Goal: Transaction & Acquisition: Purchase product/service

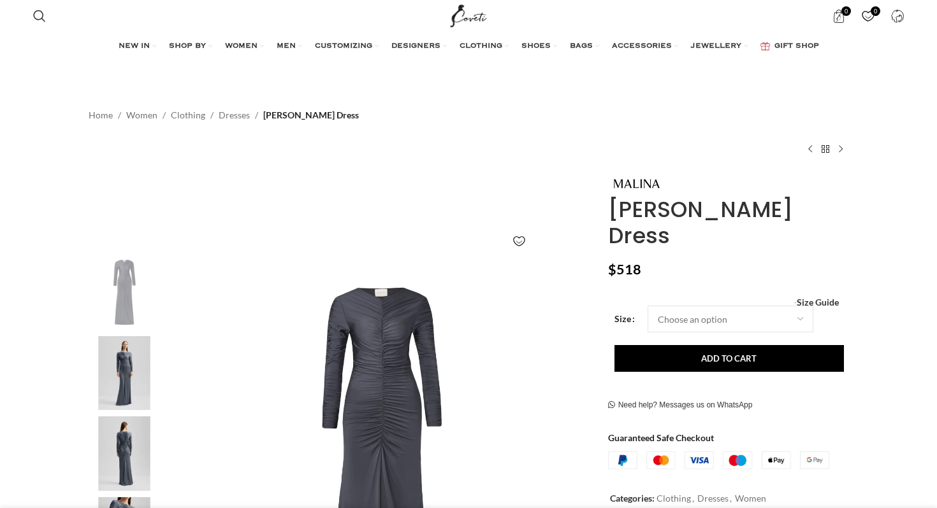
scroll to position [270, 0]
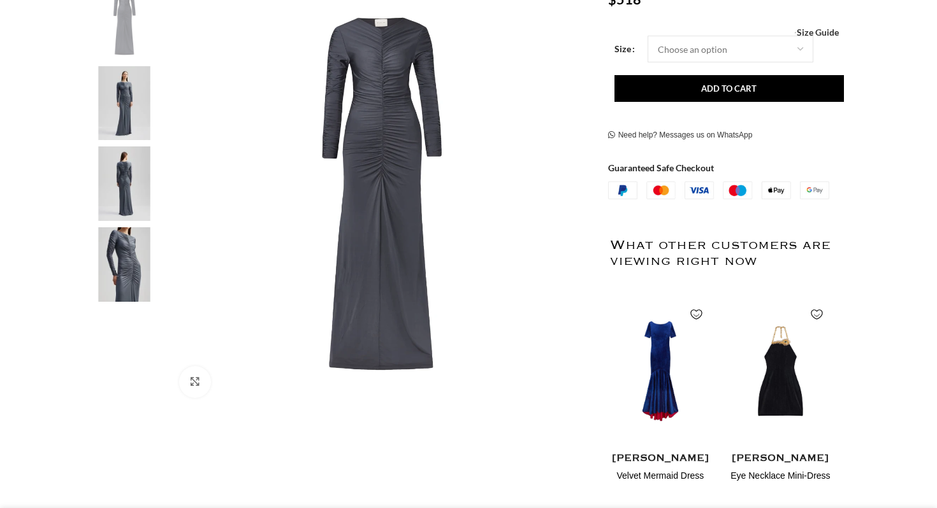
click at [132, 127] on img at bounding box center [124, 103] width 78 height 75
click at [131, 175] on img at bounding box center [124, 184] width 78 height 75
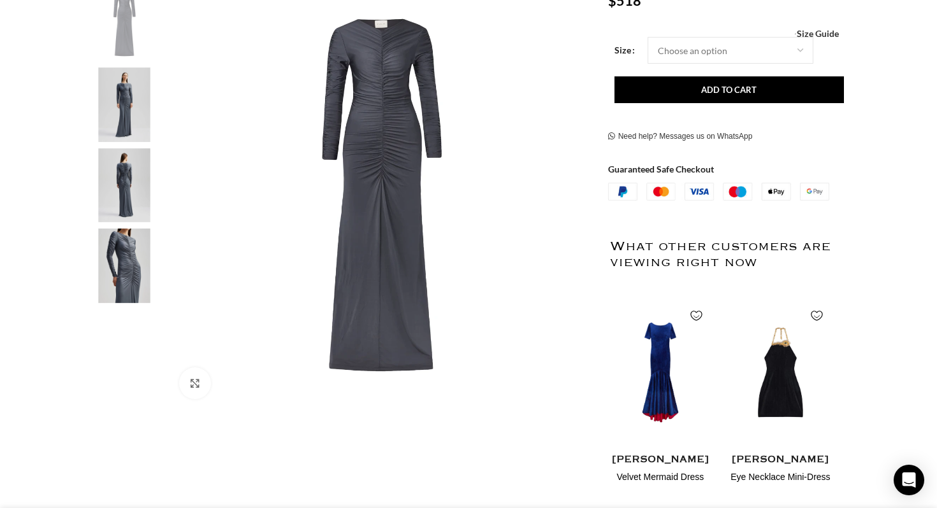
click at [127, 289] on img "4 / 4" at bounding box center [124, 266] width 78 height 75
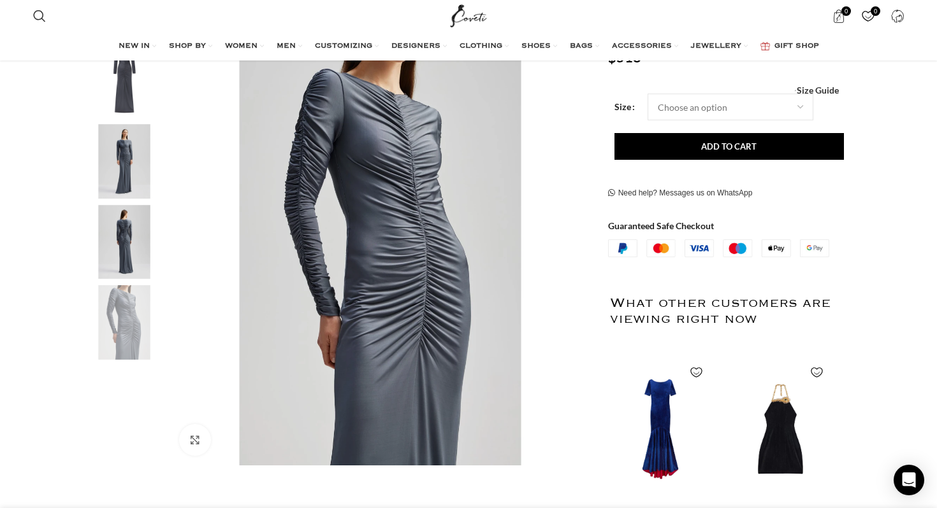
scroll to position [213, 0]
click at [129, 250] on img "3 / 4" at bounding box center [124, 243] width 78 height 75
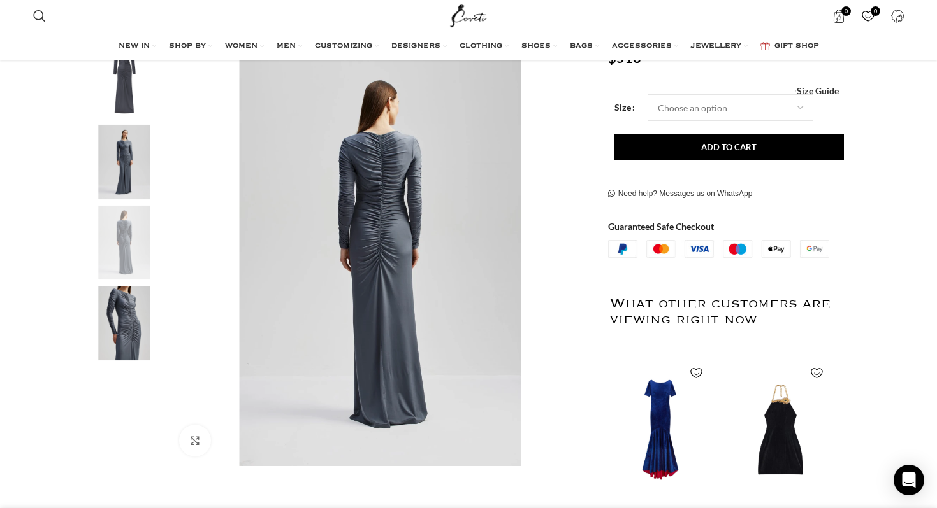
click at [133, 168] on img "2 / 4" at bounding box center [124, 162] width 78 height 75
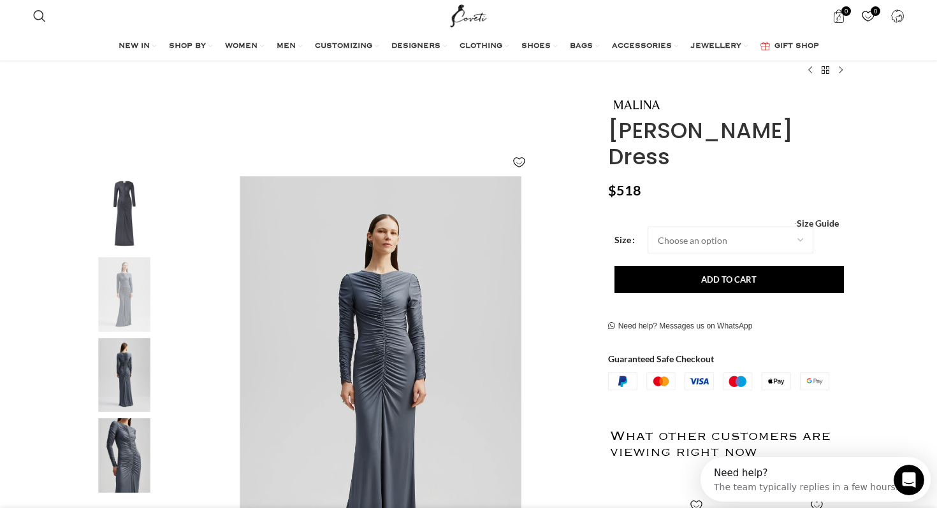
scroll to position [201, 0]
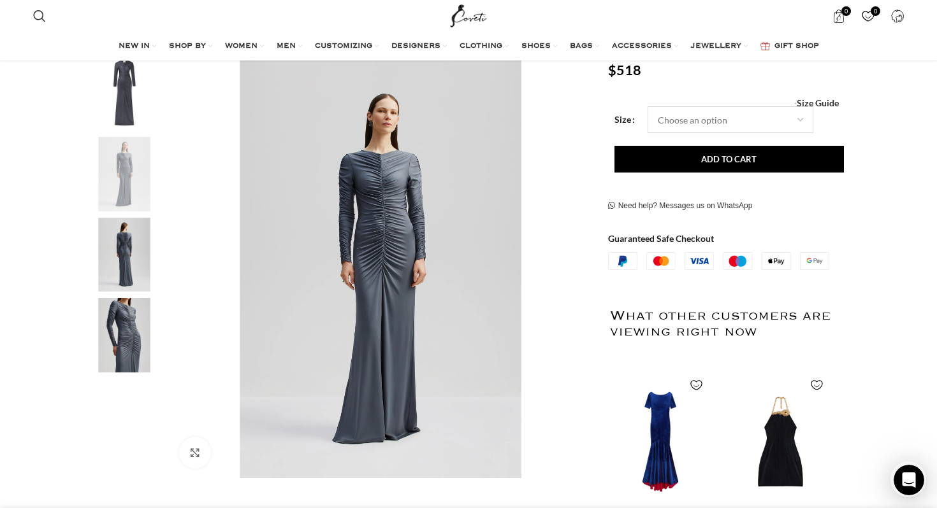
click at [689, 106] on select "Choose an option 4 UK 6 UK 8 [GEOGRAPHIC_DATA] 10 [GEOGRAPHIC_DATA] 12 [GEOGRAP…" at bounding box center [730, 119] width 166 height 27
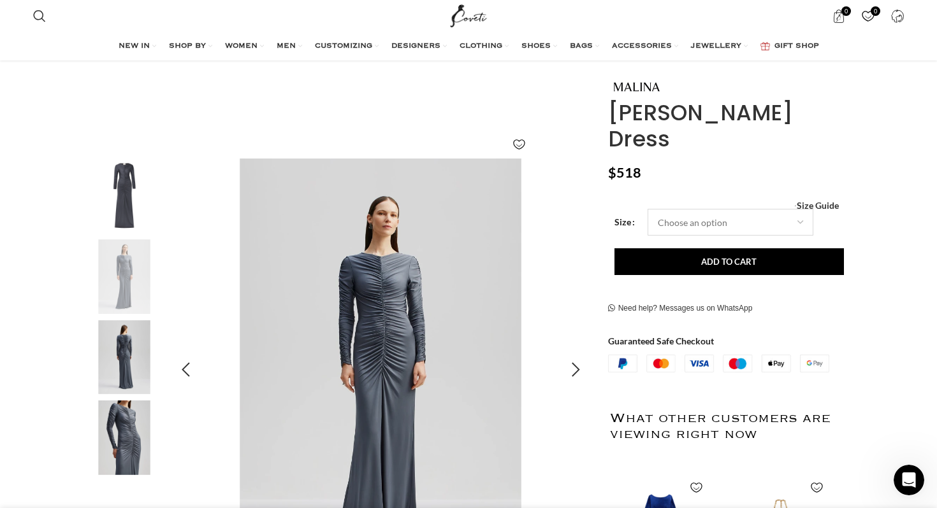
scroll to position [99, 0]
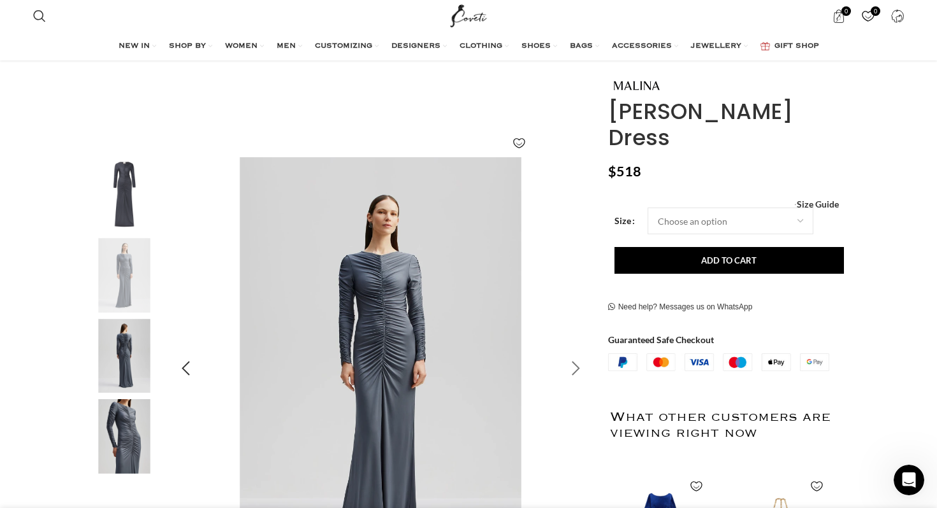
click at [576, 377] on div "Next slide" at bounding box center [576, 369] width 32 height 32
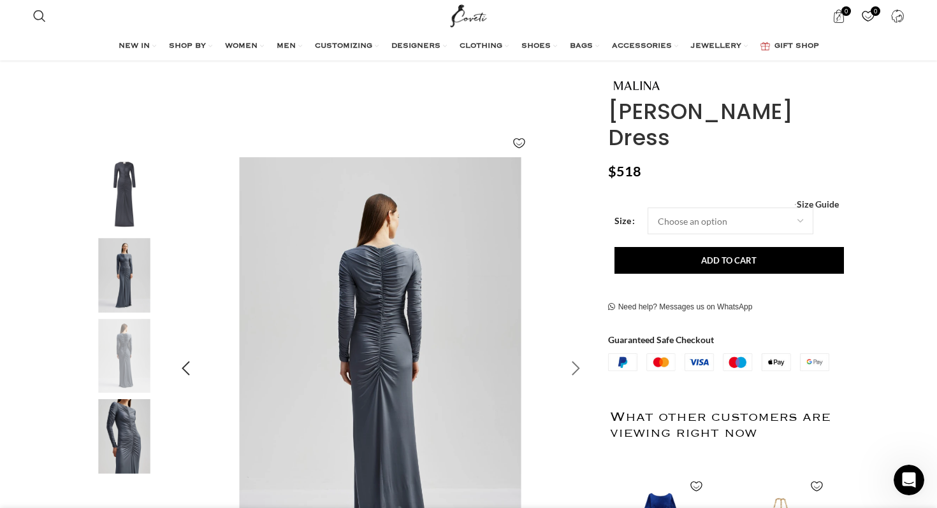
click at [576, 377] on div "Next slide" at bounding box center [576, 369] width 32 height 32
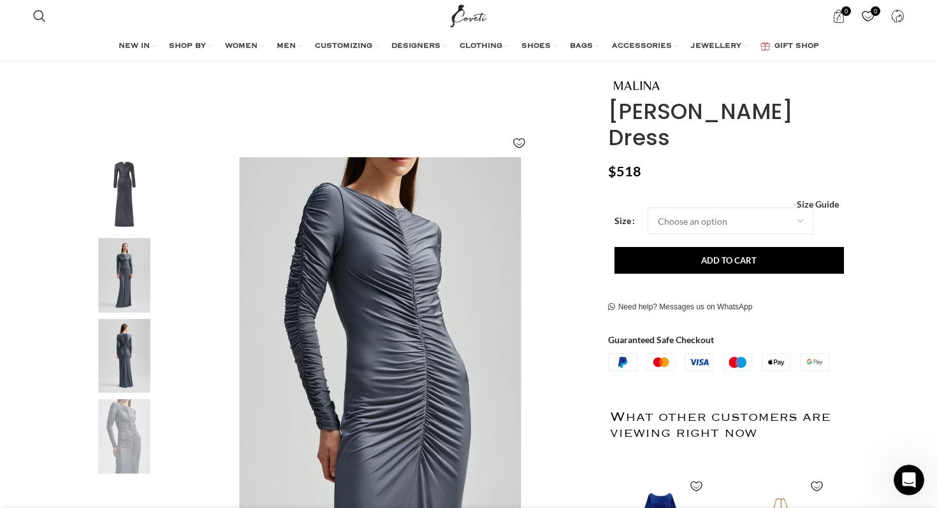
scroll to position [0, 805]
drag, startPoint x: 605, startPoint y: 117, endPoint x: 853, endPoint y: 113, distance: 248.5
click at [853, 113] on div "[PERSON_NAME] Dress $ 518 Women's clothing size guide Women Clothing Size Guide…" at bounding box center [727, 425] width 259 height 695
click at [684, 20] on div "0 items $ 0 0 Wishlist Login / Register" at bounding box center [703, 16] width 414 height 32
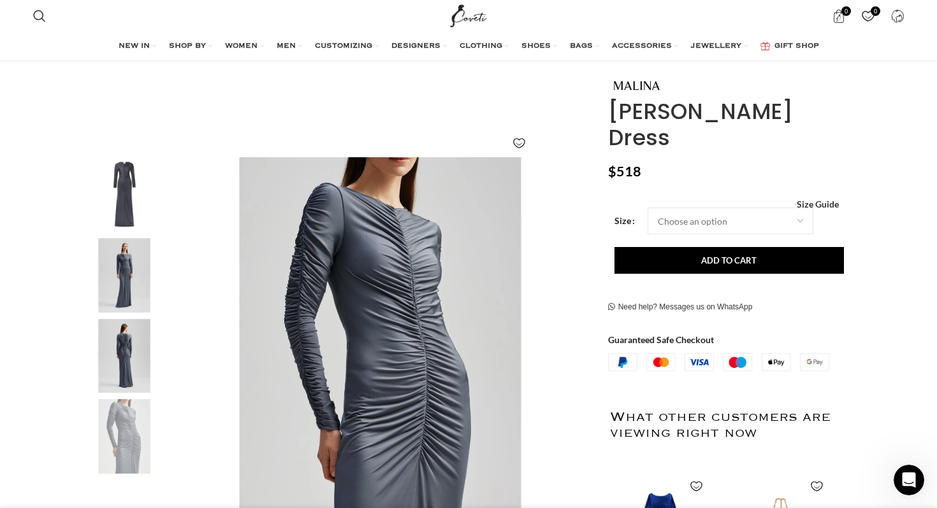
scroll to position [0, 1207]
drag, startPoint x: 604, startPoint y: 113, endPoint x: 863, endPoint y: 110, distance: 259.4
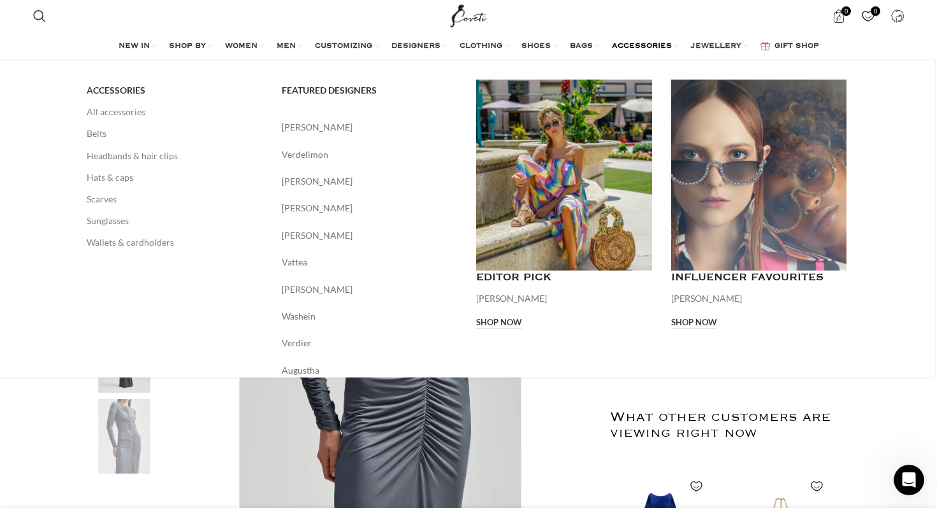
scroll to position [0, 1341]
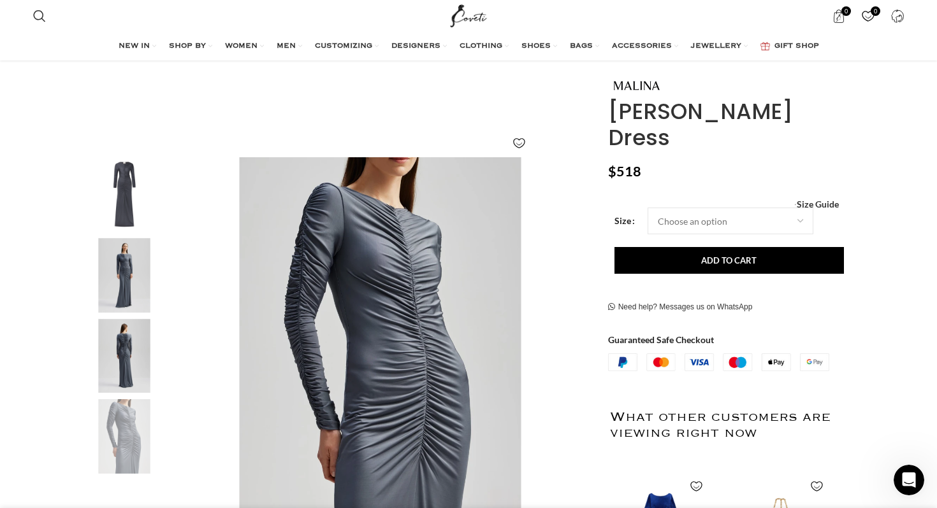
click at [694, 128] on div "[PERSON_NAME] Dress $ 518 Women's clothing size guide Women Clothing Size Guide…" at bounding box center [728, 425] width 240 height 695
click at [696, 113] on h1 "[PERSON_NAME] Dress" at bounding box center [728, 125] width 240 height 52
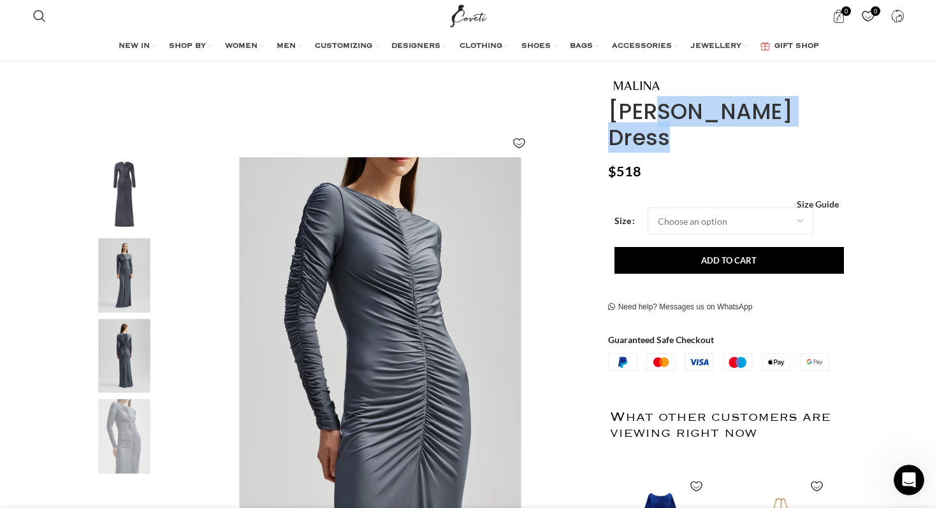
click at [696, 113] on h1 "[PERSON_NAME] Dress" at bounding box center [728, 125] width 240 height 52
copy div "[PERSON_NAME] Dress"
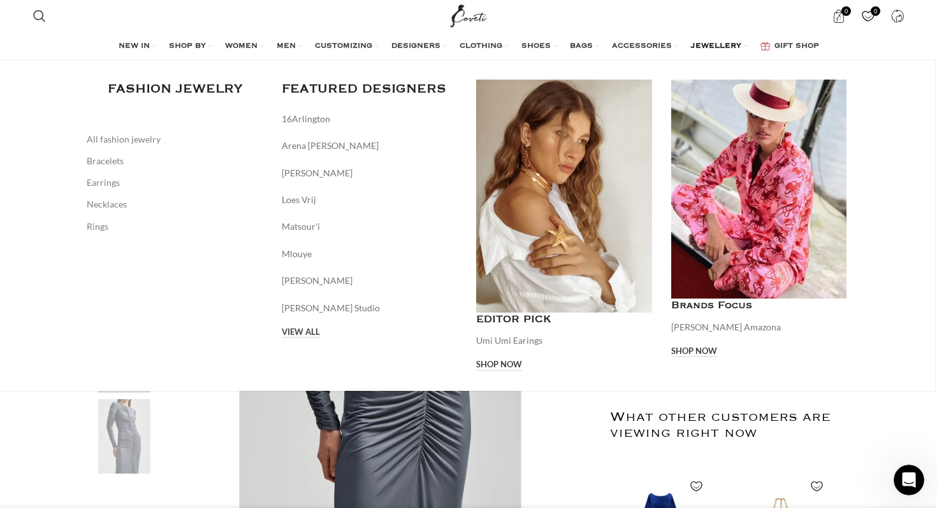
click at [652, 171] on div "Main navigation" at bounding box center [564, 196] width 176 height 233
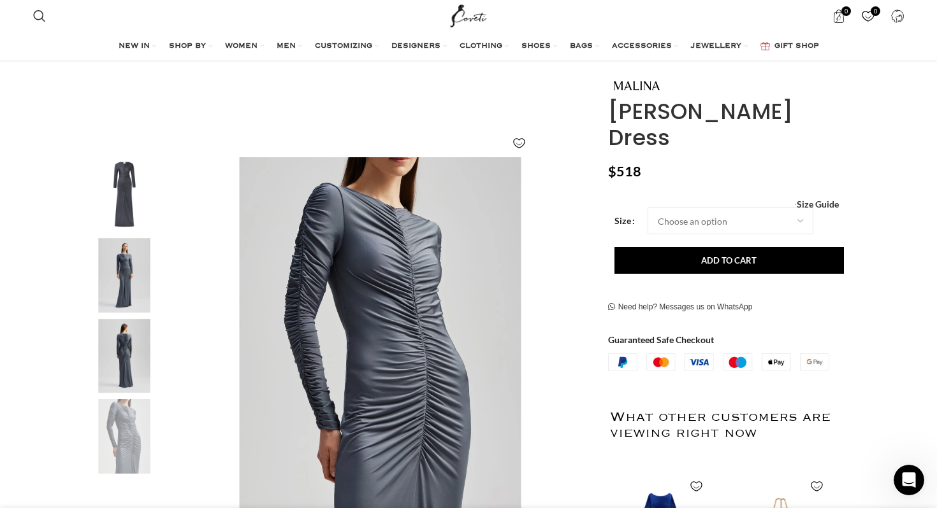
click at [781, 14] on div "0 items $ 0 0 Wishlist Login / Register" at bounding box center [703, 16] width 414 height 32
